Goal: Information Seeking & Learning: Learn about a topic

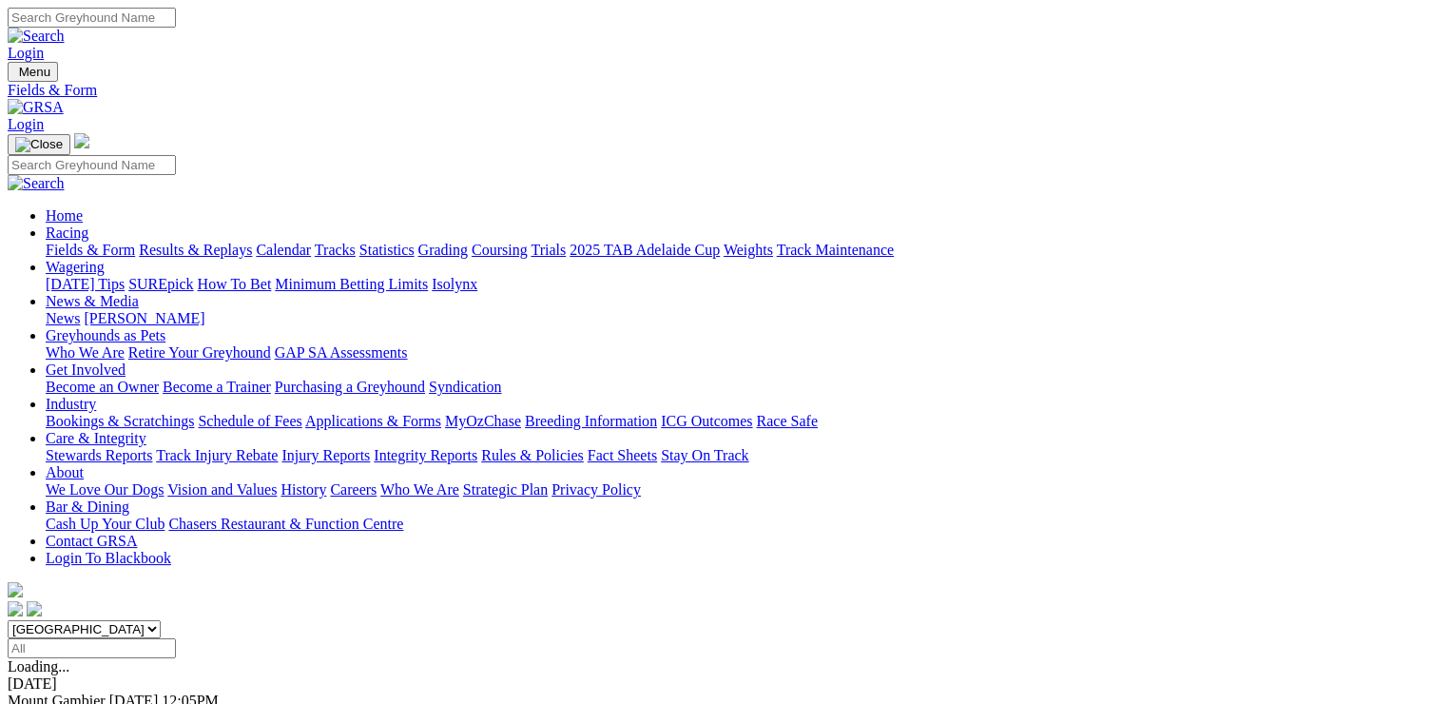
click at [68, 242] on link "Fields & Form" at bounding box center [90, 250] width 89 height 16
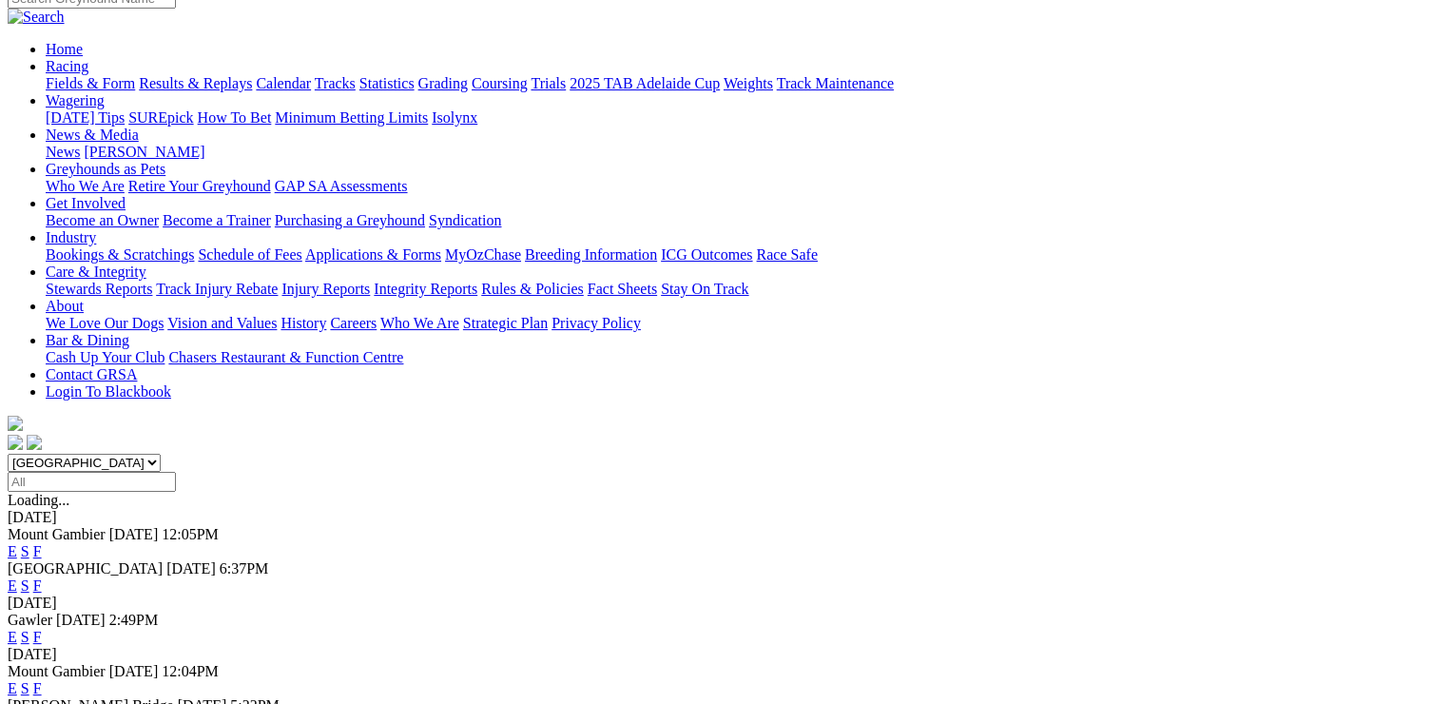
scroll to position [190, 0]
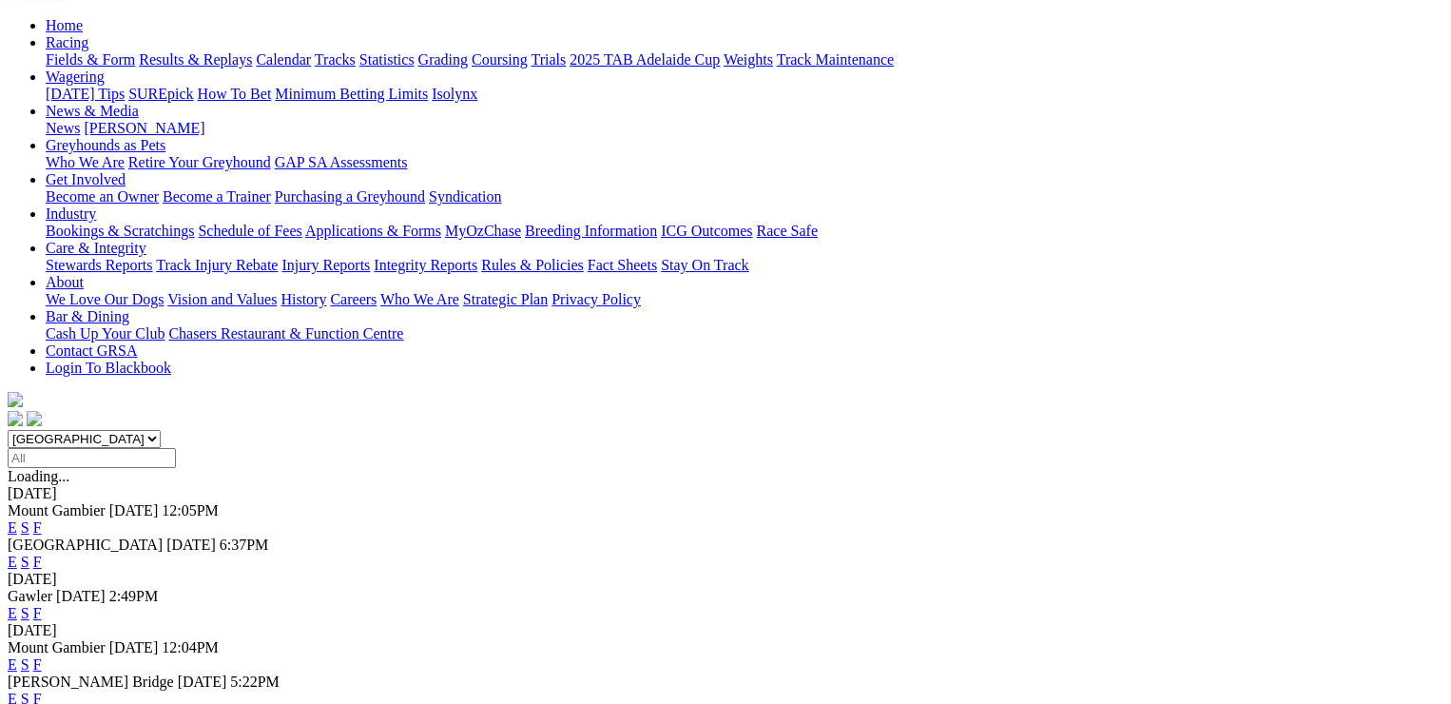
click at [42, 605] on link "F" at bounding box center [37, 613] width 9 height 16
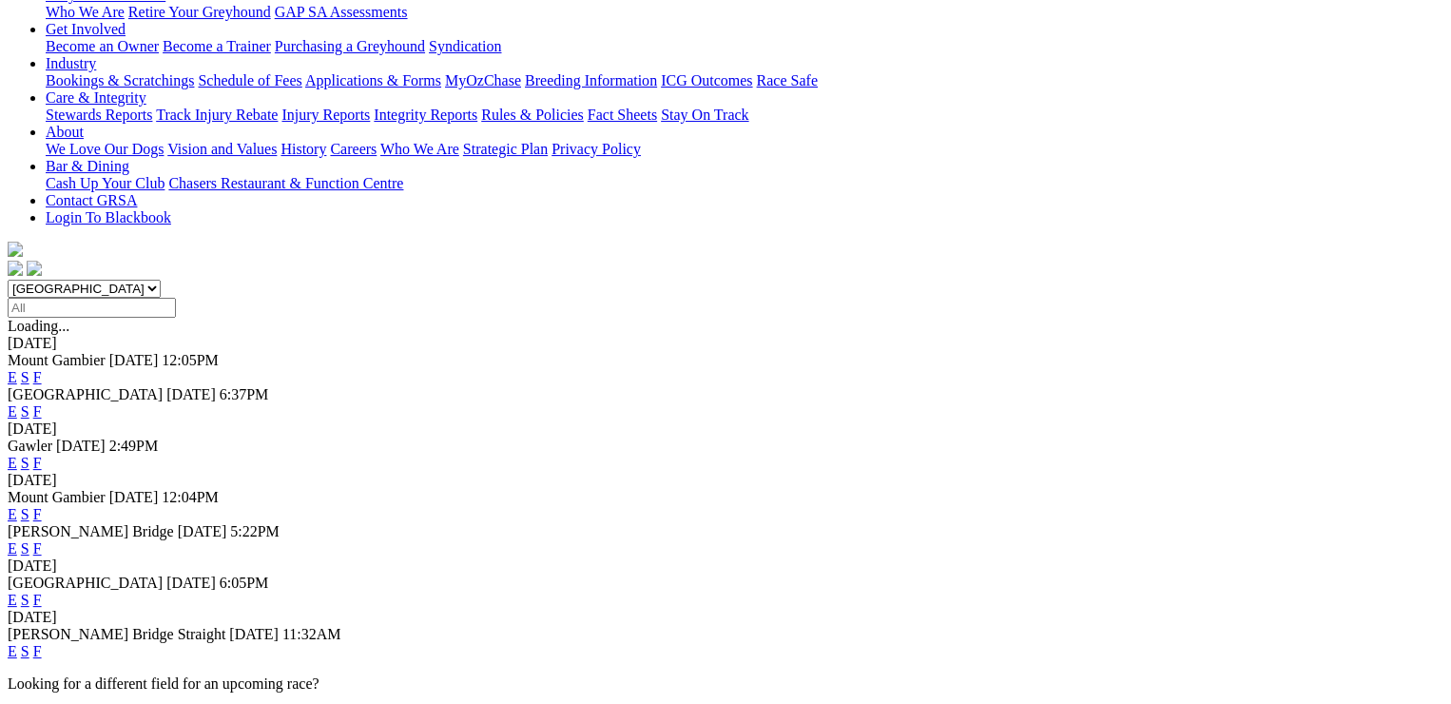
scroll to position [380, 0]
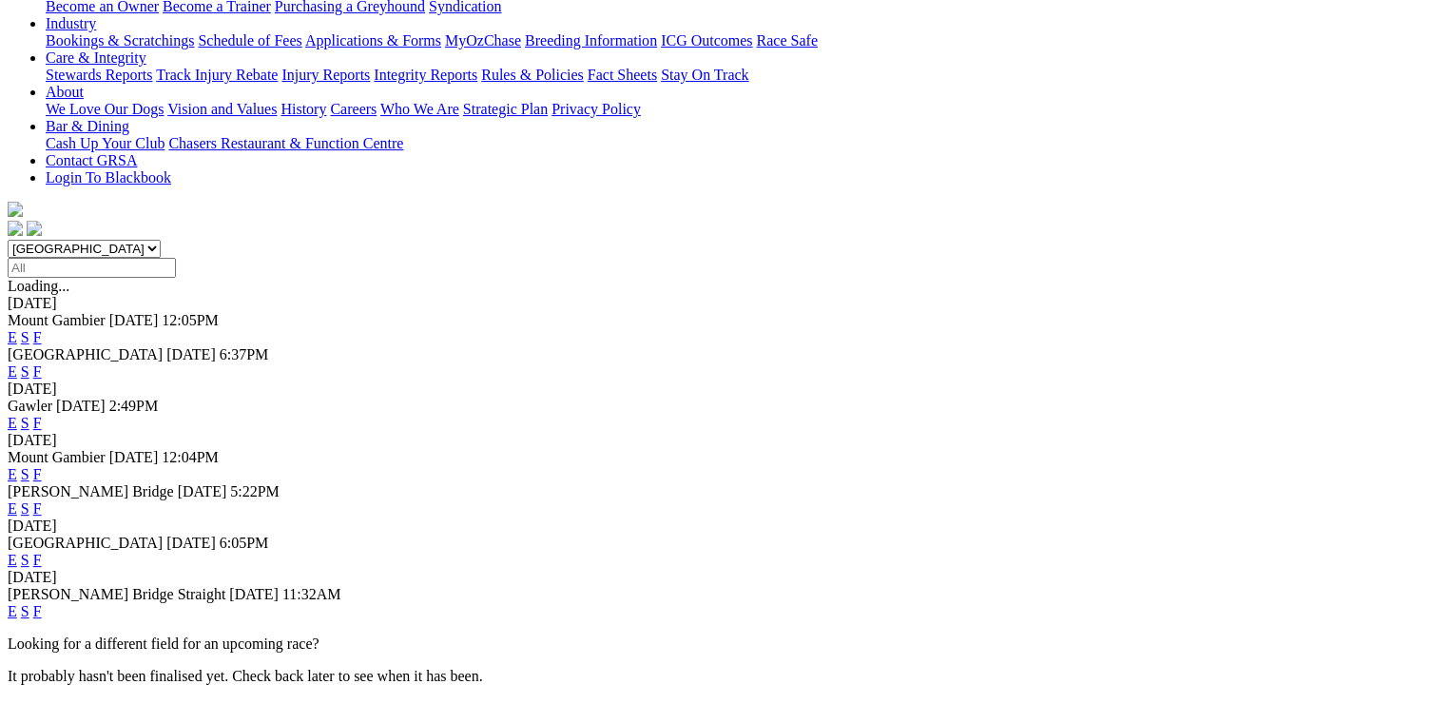
click at [42, 500] on link "F" at bounding box center [37, 508] width 9 height 16
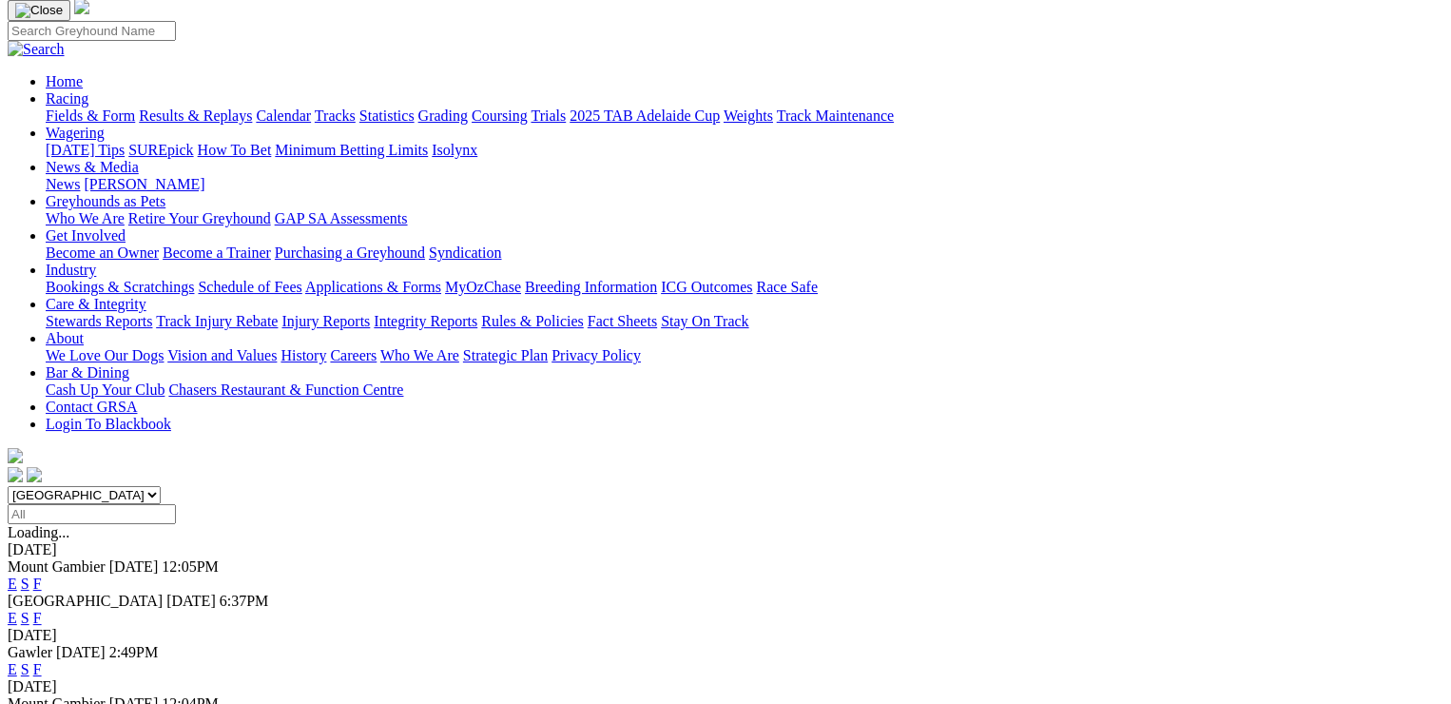
scroll to position [380, 0]
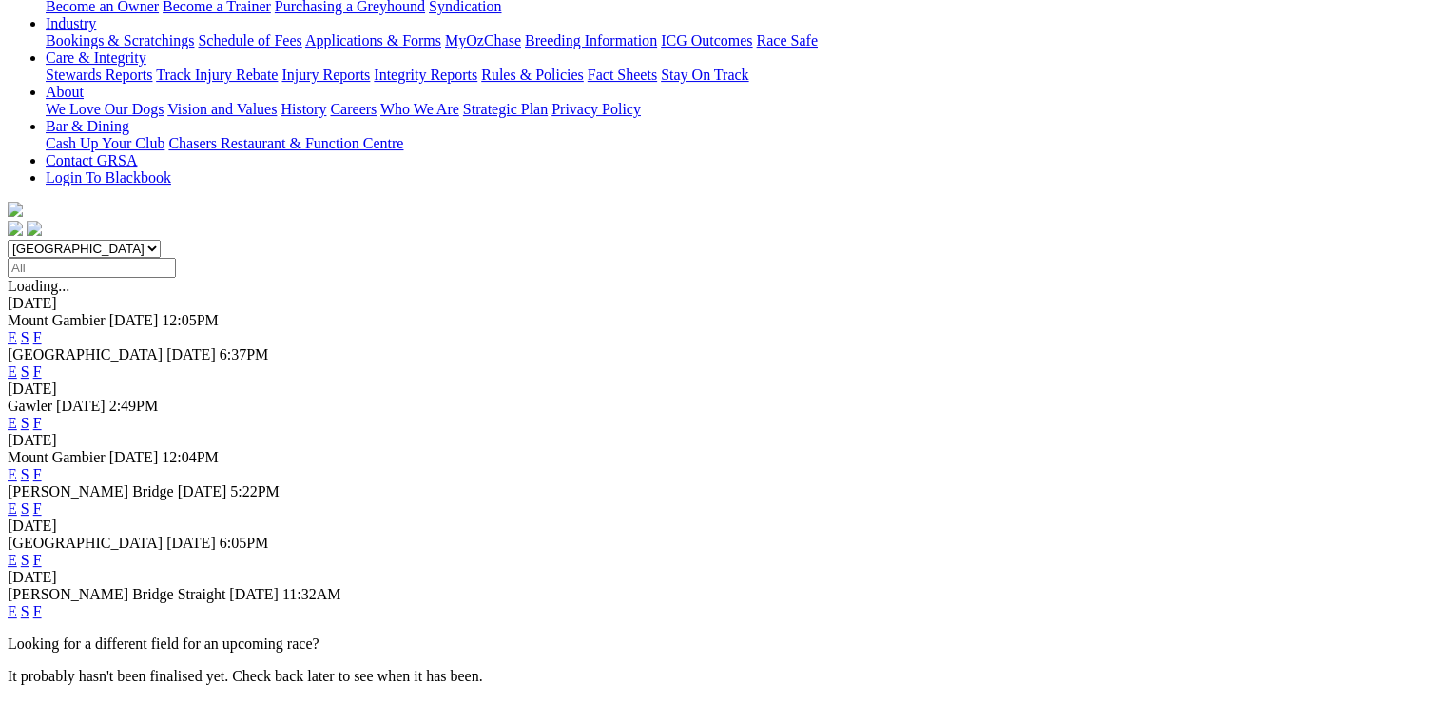
click at [42, 603] on link "F" at bounding box center [37, 611] width 9 height 16
